Goal: Information Seeking & Learning: Understand process/instructions

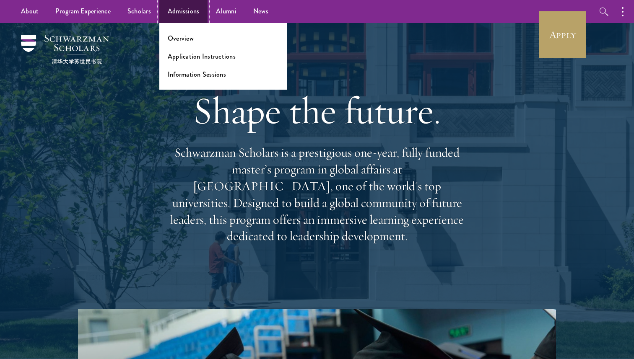
click at [183, 15] on link "Admissions" at bounding box center [183, 11] width 49 height 23
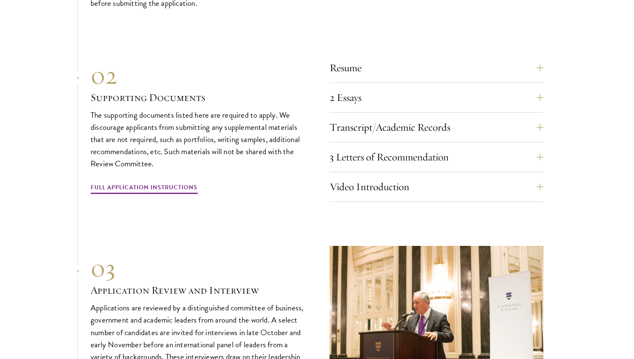
scroll to position [2881, 0]
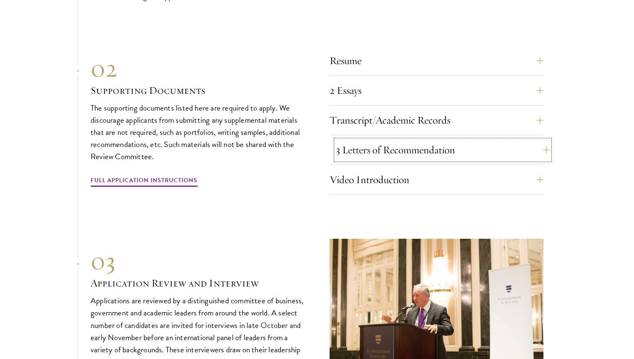
click at [375, 152] on button "3 Letters of Recommendation" at bounding box center [443, 150] width 214 height 20
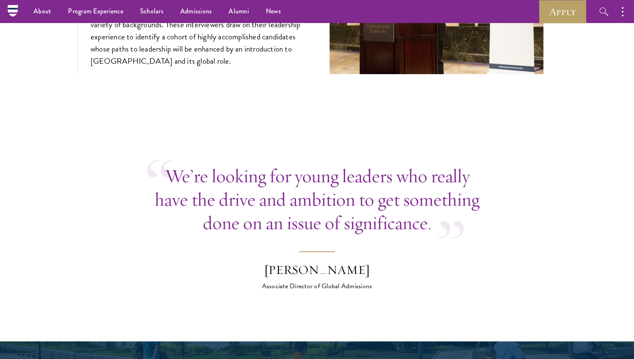
scroll to position [3145, 0]
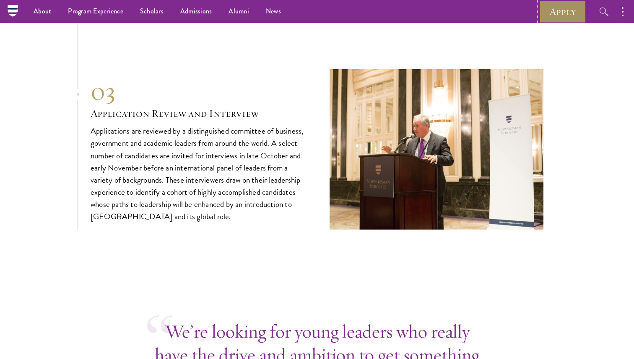
click at [552, 18] on link "Apply" at bounding box center [562, 11] width 47 height 23
